Goal: Leave review/rating: Leave review/rating

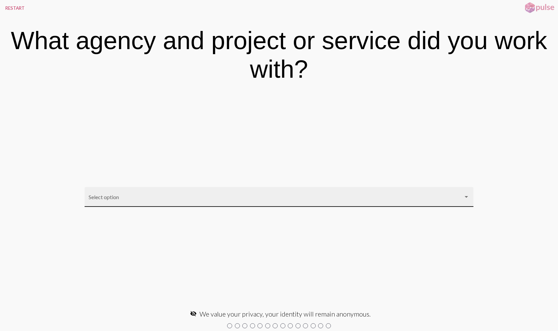
click at [398, 198] on span at bounding box center [276, 200] width 375 height 6
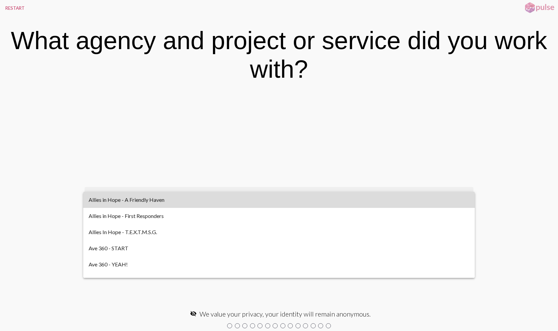
click at [338, 201] on span "Allies in Hope - A Friendly Haven" at bounding box center [279, 200] width 381 height 16
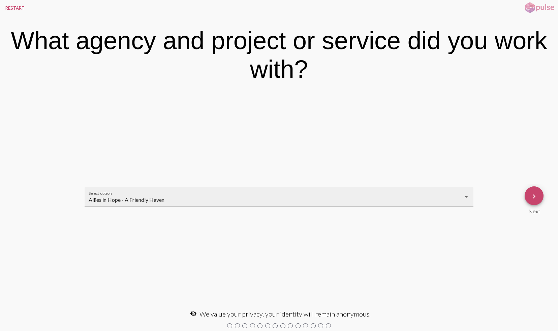
click at [538, 193] on mat-icon "keyboard_arrow_right" at bounding box center [534, 197] width 8 height 8
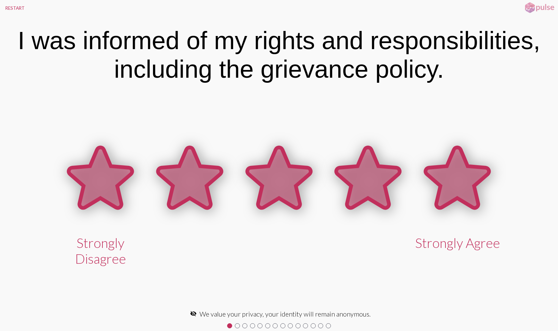
click at [451, 186] on icon at bounding box center [457, 178] width 64 height 61
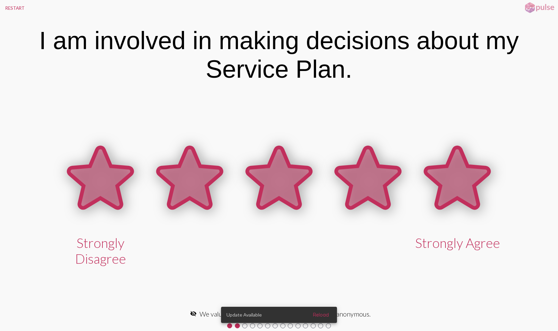
click at [470, 186] on icon at bounding box center [457, 178] width 64 height 61
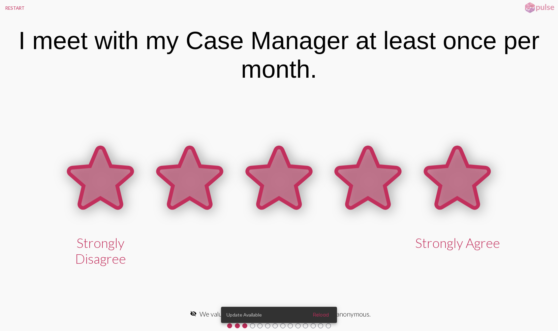
click at [469, 186] on icon at bounding box center [457, 178] width 64 height 61
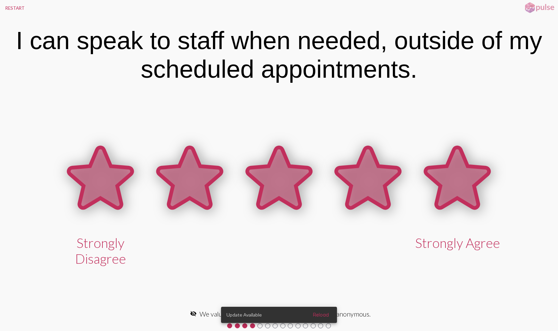
click at [469, 186] on icon at bounding box center [457, 178] width 64 height 61
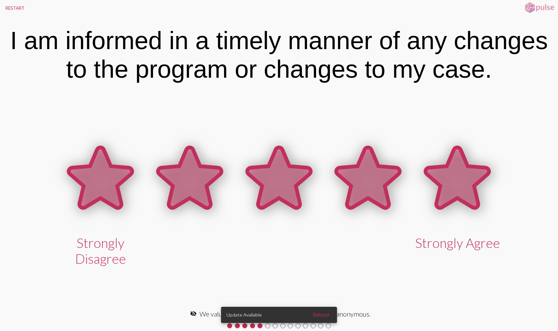
click at [469, 186] on icon at bounding box center [457, 178] width 64 height 61
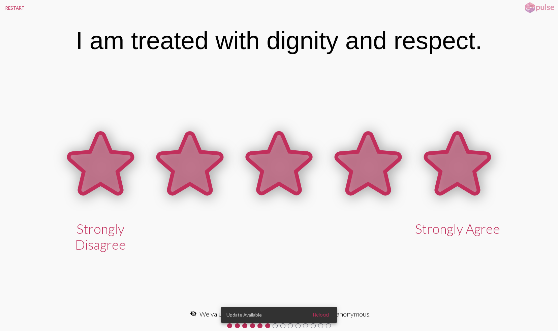
click at [469, 186] on icon at bounding box center [457, 163] width 64 height 61
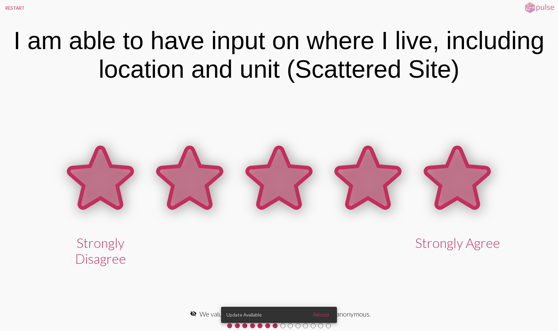
click at [469, 186] on icon at bounding box center [457, 178] width 64 height 61
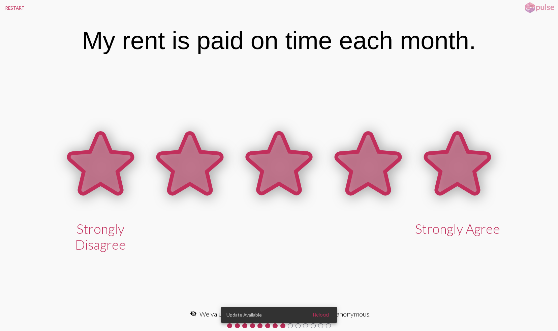
click at [469, 186] on icon at bounding box center [457, 163] width 64 height 61
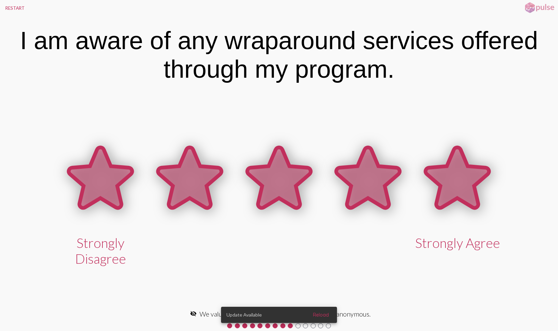
click at [469, 186] on icon at bounding box center [457, 178] width 64 height 61
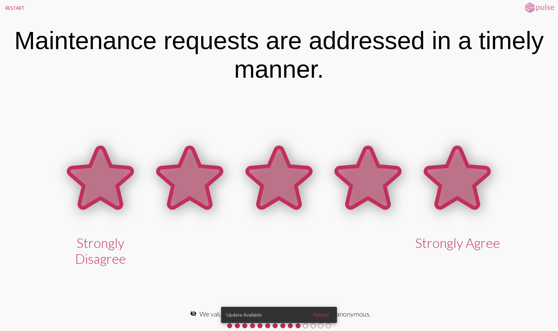
click at [469, 186] on icon at bounding box center [457, 178] width 64 height 61
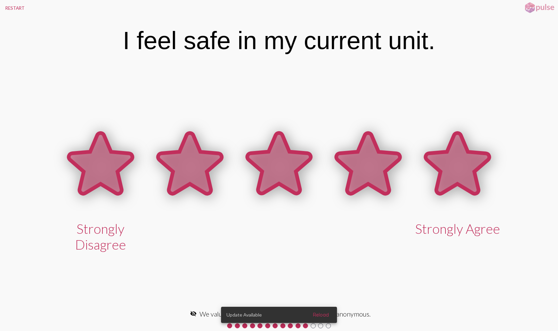
click at [469, 186] on icon at bounding box center [457, 163] width 64 height 61
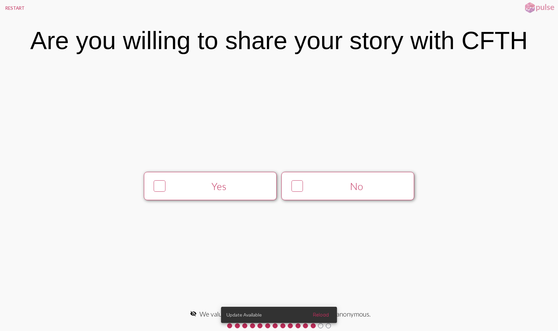
click at [157, 187] on icon at bounding box center [160, 186] width 10 height 11
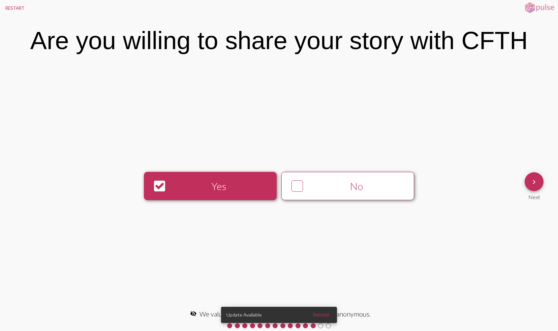
click at [532, 181] on mat-icon "keyboard_arrow_right" at bounding box center [534, 182] width 8 height 8
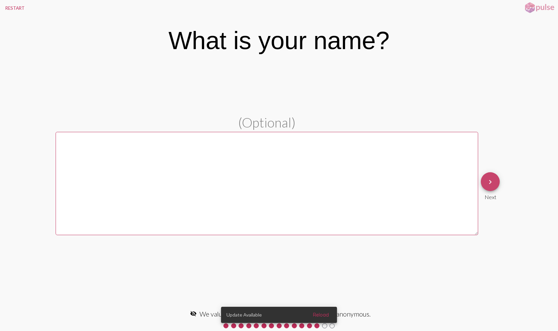
click at [493, 187] on span "keyboard_arrow_right" at bounding box center [490, 181] width 8 height 19
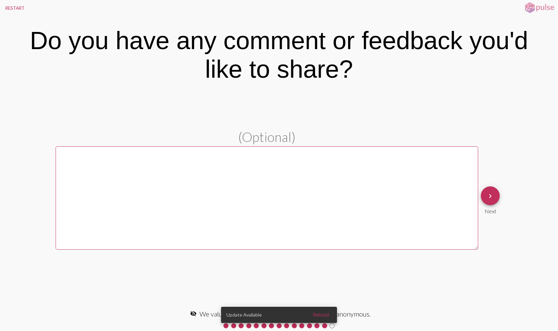
click at [489, 196] on mat-icon "keyboard_arrow_right" at bounding box center [490, 196] width 8 height 8
